Goal: Entertainment & Leisure: Consume media (video, audio)

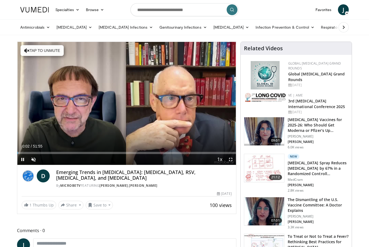
click at [32, 52] on div "10 seconds Tap to unmute" at bounding box center [126, 103] width 219 height 123
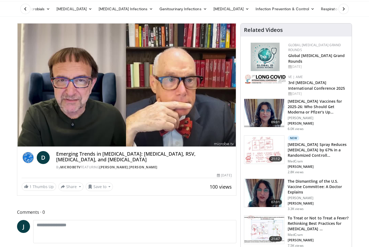
scroll to position [18, 0]
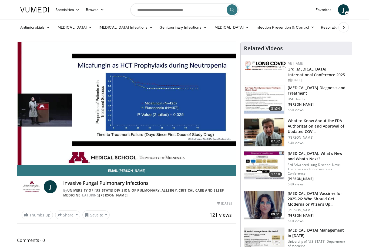
click at [39, 72] on div "10 seconds Tap to unmute" at bounding box center [126, 103] width 219 height 123
